Goal: Information Seeking & Learning: Check status

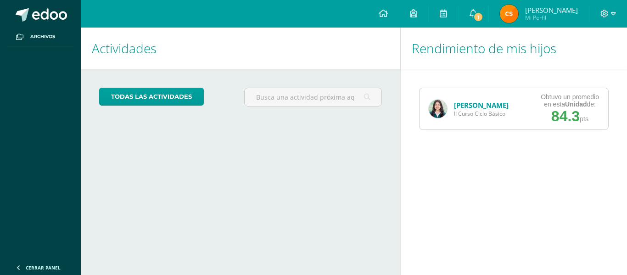
click at [464, 103] on link "[PERSON_NAME]" at bounding box center [481, 105] width 55 height 9
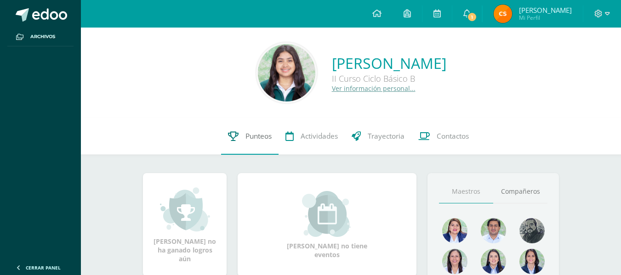
click at [245, 135] on span "Punteos" at bounding box center [258, 136] width 26 height 10
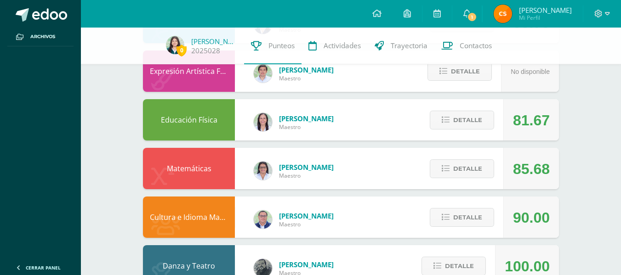
scroll to position [586, 0]
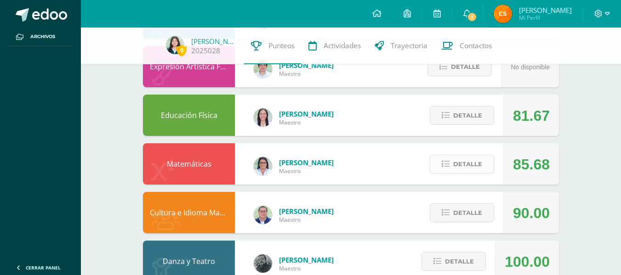
click at [466, 170] on span "Detalle" at bounding box center [467, 164] width 29 height 17
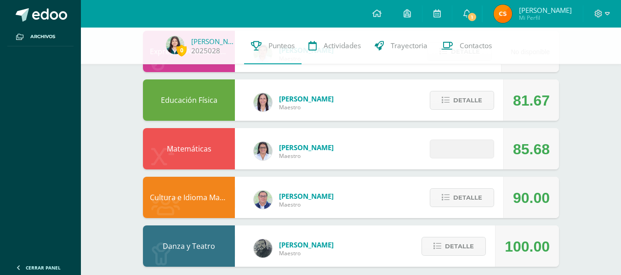
scroll to position [611, 0]
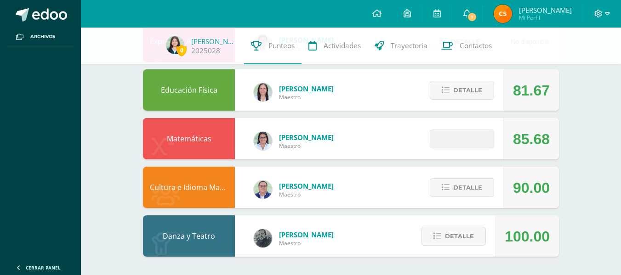
click at [464, 133] on span at bounding box center [461, 134] width 5 height 5
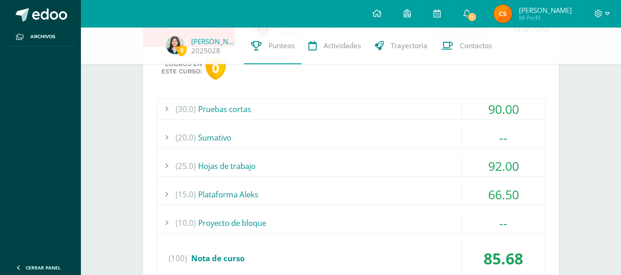
scroll to position [724, 0]
click at [279, 189] on div "(15.0) Plataforma Aleks" at bounding box center [350, 193] width 387 height 21
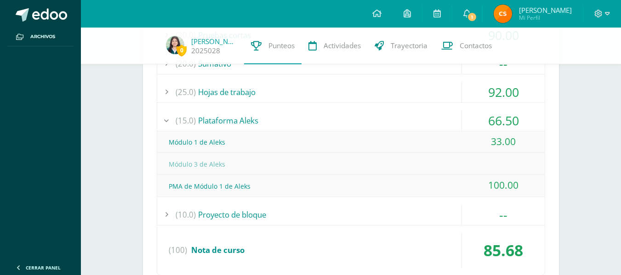
scroll to position [798, 0]
